Goal: Information Seeking & Learning: Find specific fact

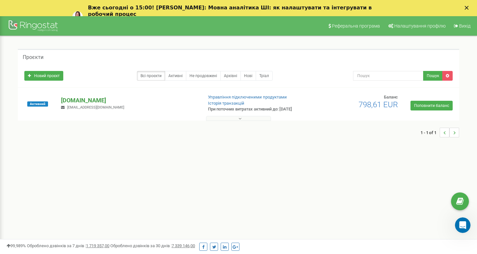
click at [73, 97] on p "[DOMAIN_NAME]" at bounding box center [129, 100] width 136 height 8
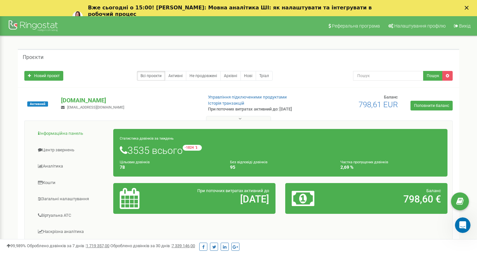
click at [51, 137] on link "Інформаційна панель" at bounding box center [72, 134] width 84 height 16
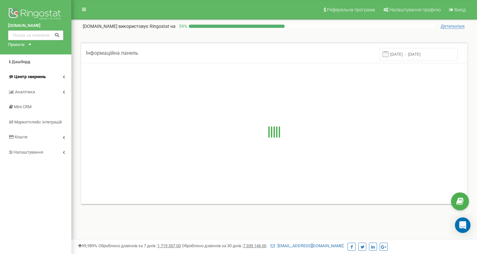
click at [63, 72] on link "Центр звернень" at bounding box center [35, 76] width 71 height 15
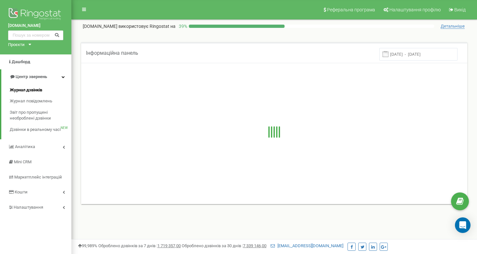
click at [23, 87] on span "Журнал дзвінків" at bounding box center [26, 90] width 32 height 6
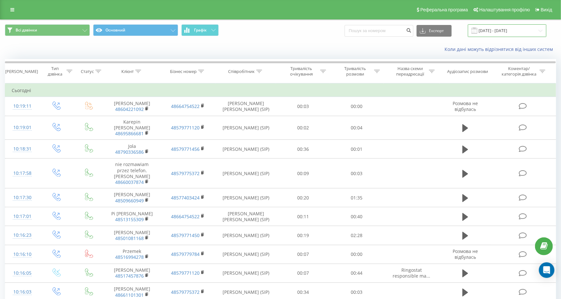
click at [505, 30] on input "[DATE] - [DATE]" at bounding box center [507, 30] width 78 height 13
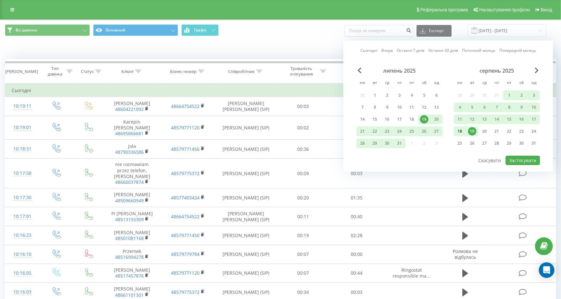
click at [461, 134] on div "18" at bounding box center [460, 131] width 8 height 8
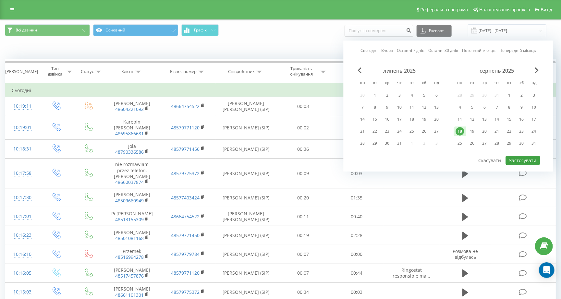
click at [524, 163] on button "Застосувати" at bounding box center [523, 160] width 34 height 9
type input "[DATE] - [DATE]"
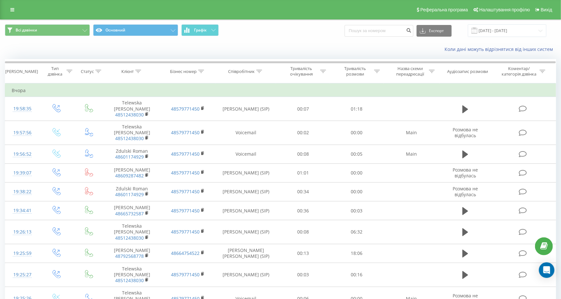
click at [257, 73] on icon at bounding box center [259, 71] width 6 height 3
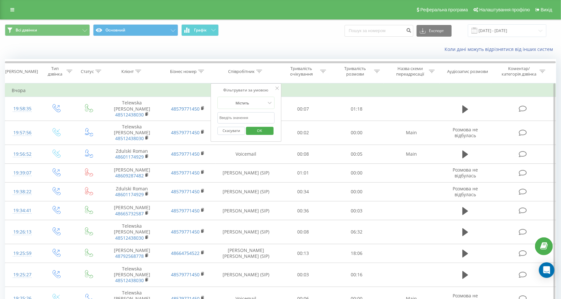
click at [250, 124] on input "text" at bounding box center [245, 117] width 57 height 11
click at [260, 135] on button "OK" at bounding box center [260, 131] width 28 height 8
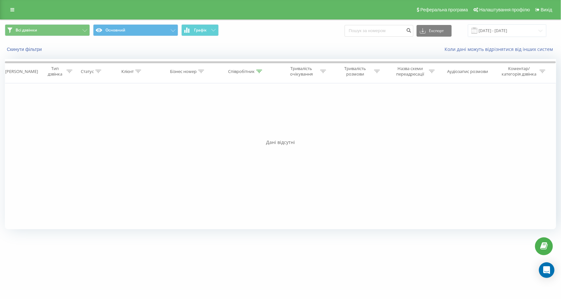
click at [256, 74] on div "Співробітник" at bounding box center [245, 72] width 34 height 6
click at [238, 124] on input "sikoea" at bounding box center [246, 117] width 57 height 11
type input "[PERSON_NAME]"
click at [260, 135] on button "OK" at bounding box center [260, 131] width 28 height 8
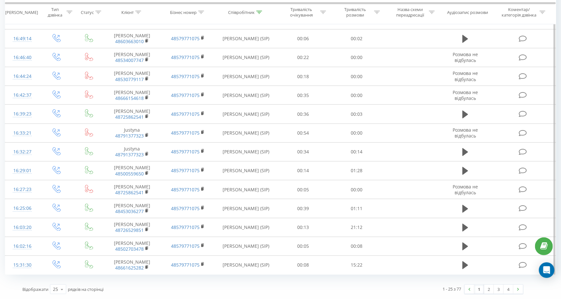
scroll to position [302, 0]
